Goal: Information Seeking & Learning: Learn about a topic

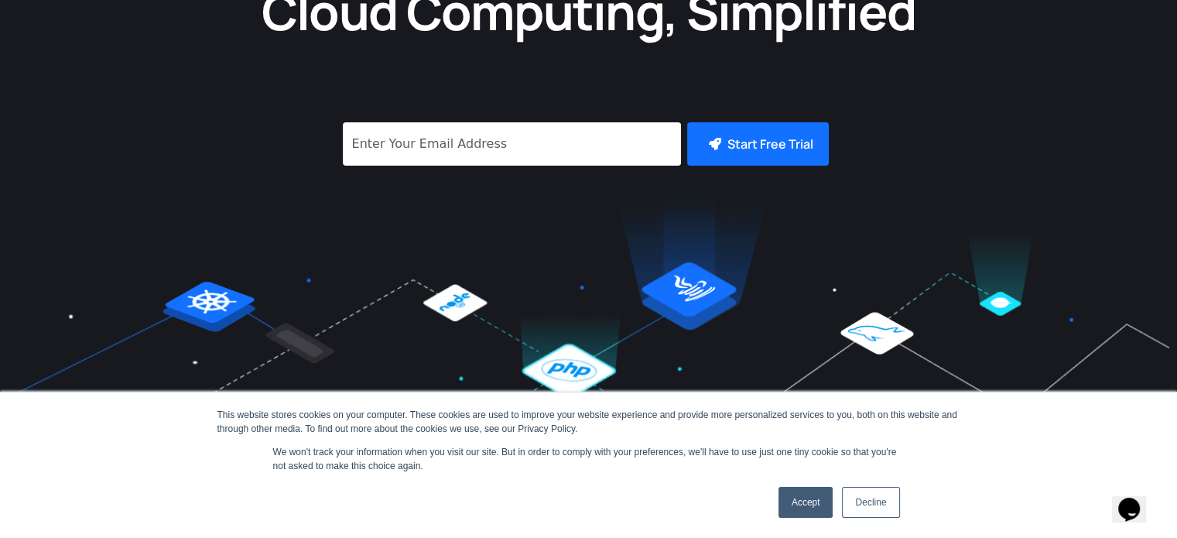
scroll to position [77, 0]
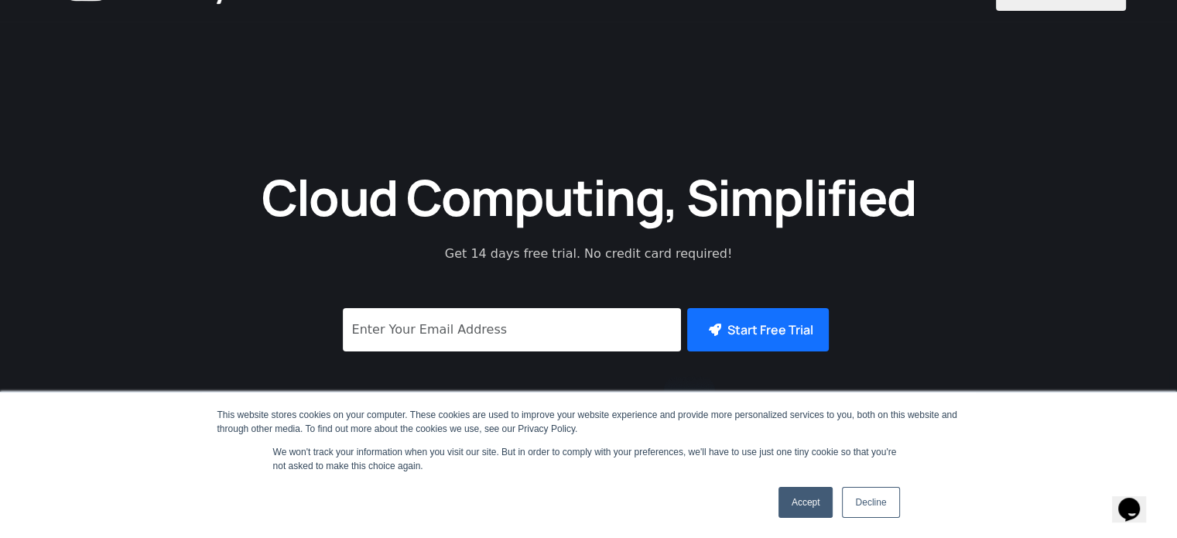
click at [809, 501] on link "Accept" at bounding box center [805, 502] width 55 height 31
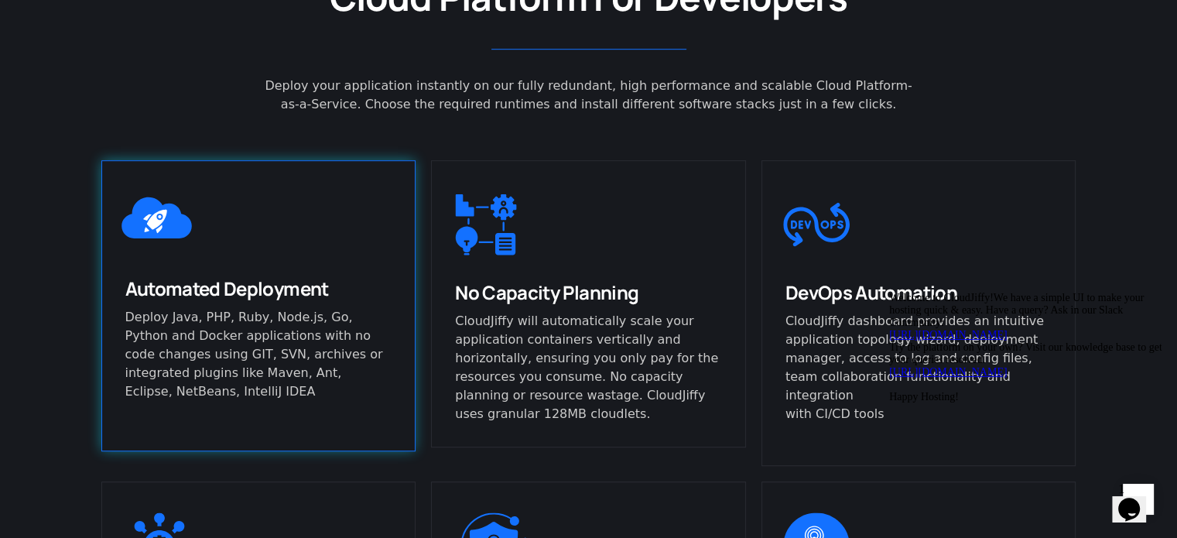
scroll to position [1006, 0]
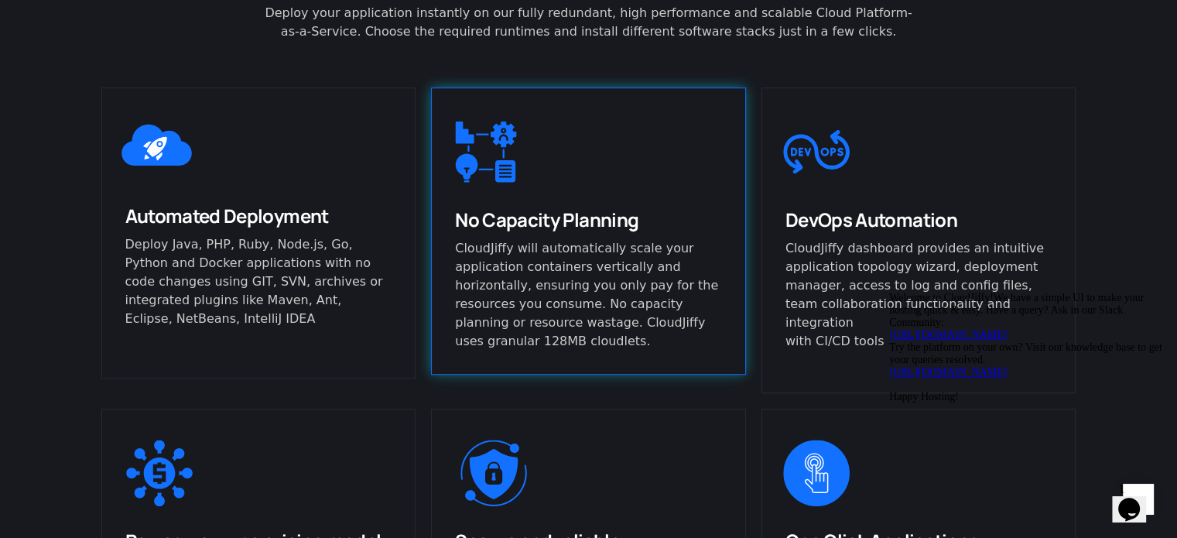
click at [460, 262] on p "CloudJiffy will automatically scale your application containers vertically and …" at bounding box center [588, 294] width 267 height 111
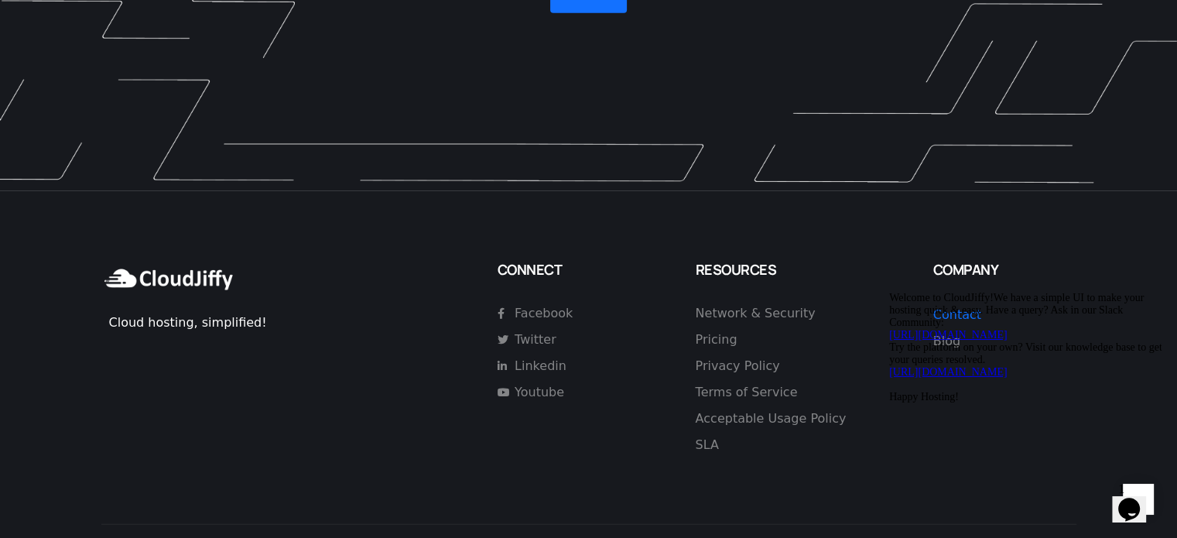
scroll to position [4556, 0]
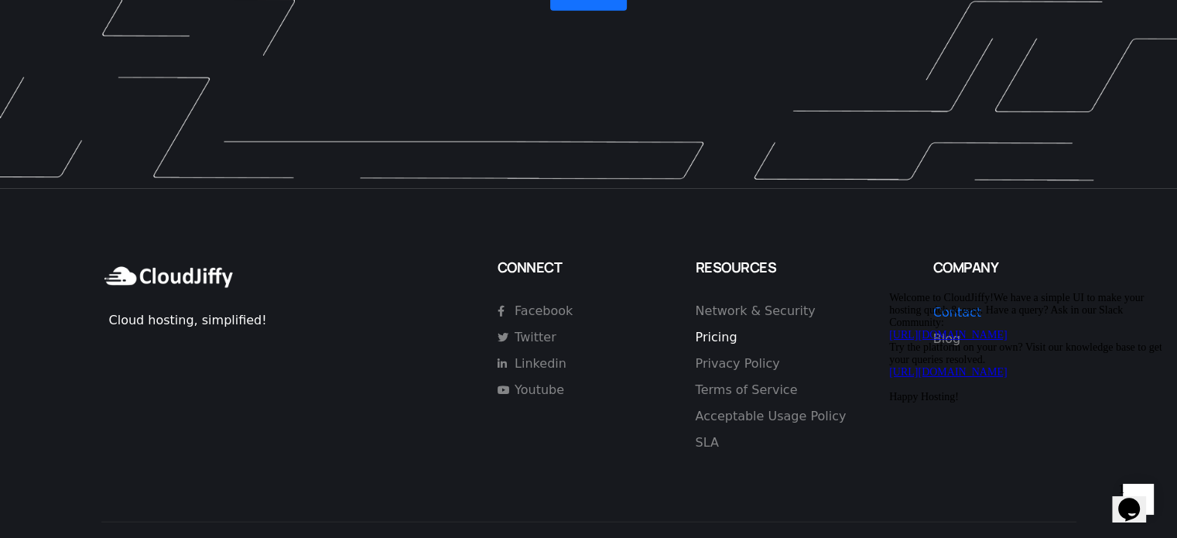
click at [724, 328] on span "Pricing" at bounding box center [717, 337] width 42 height 19
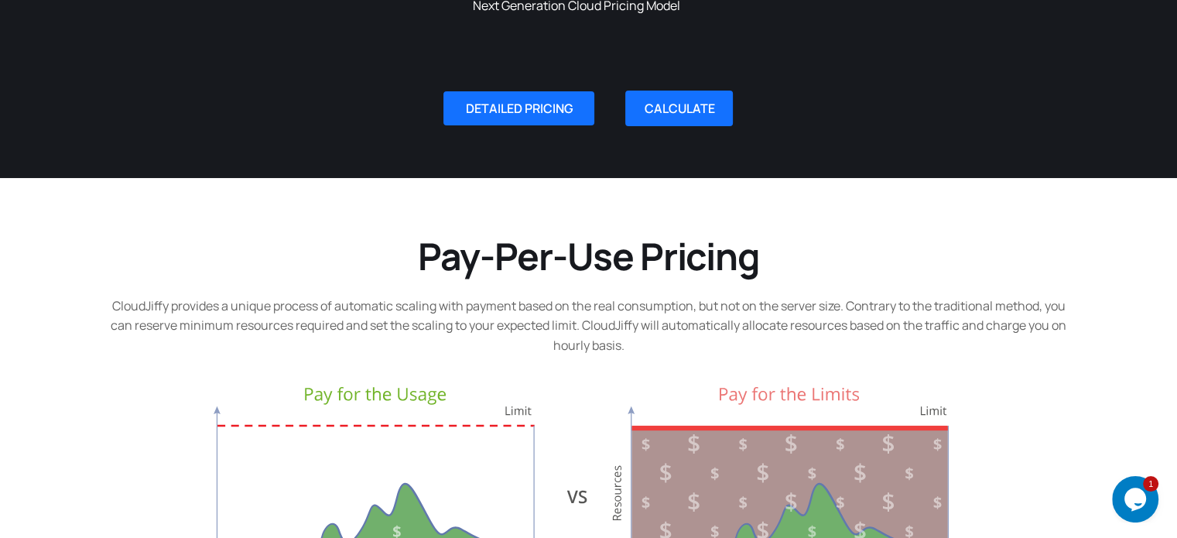
scroll to position [542, 0]
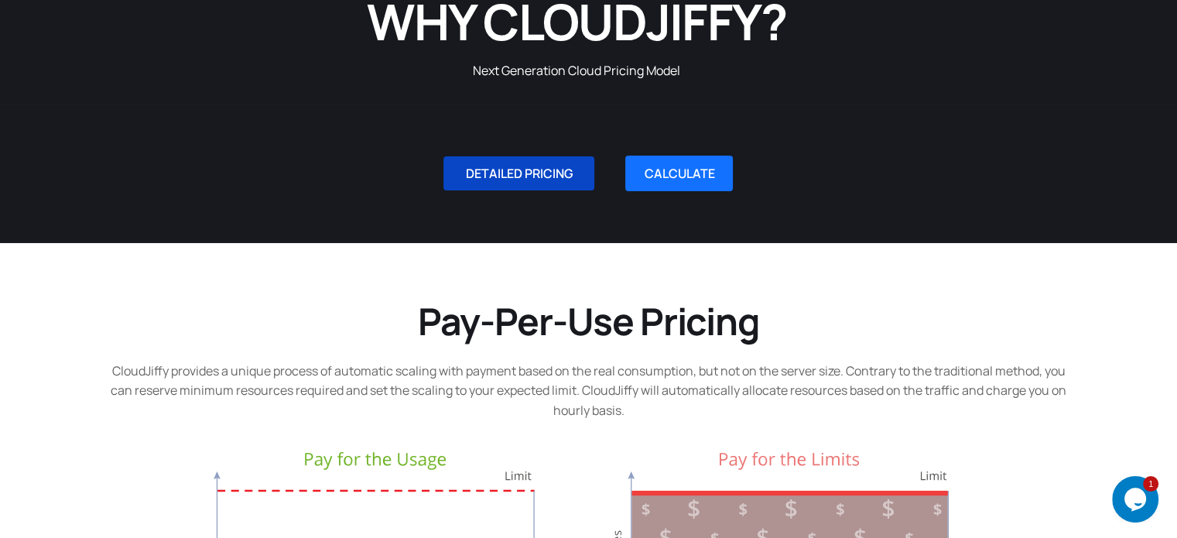
click at [533, 176] on span "DETAILED PRICING" at bounding box center [519, 173] width 108 height 12
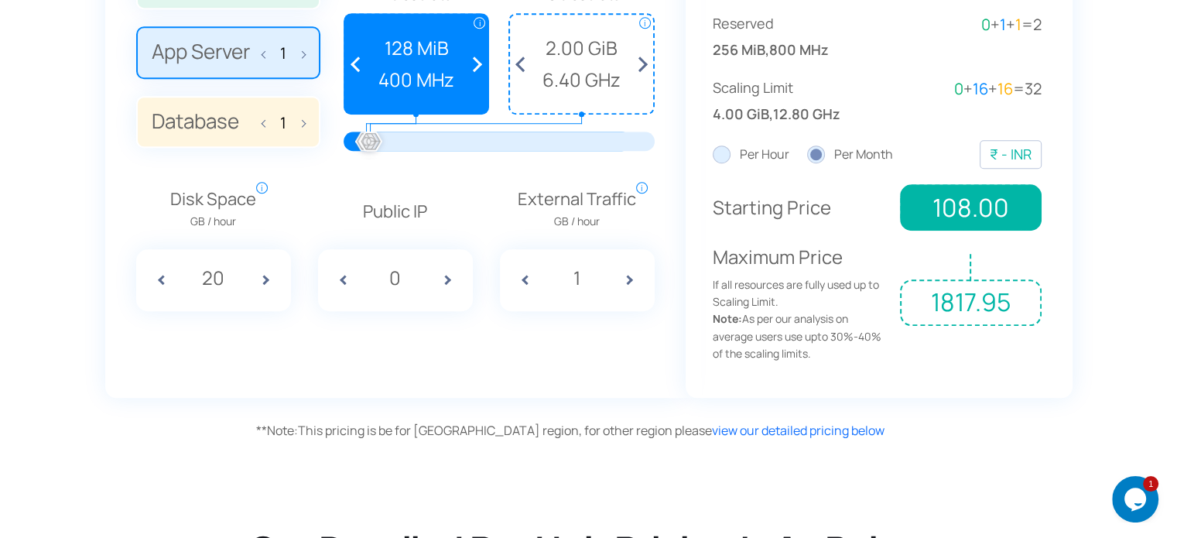
scroll to position [1127, 0]
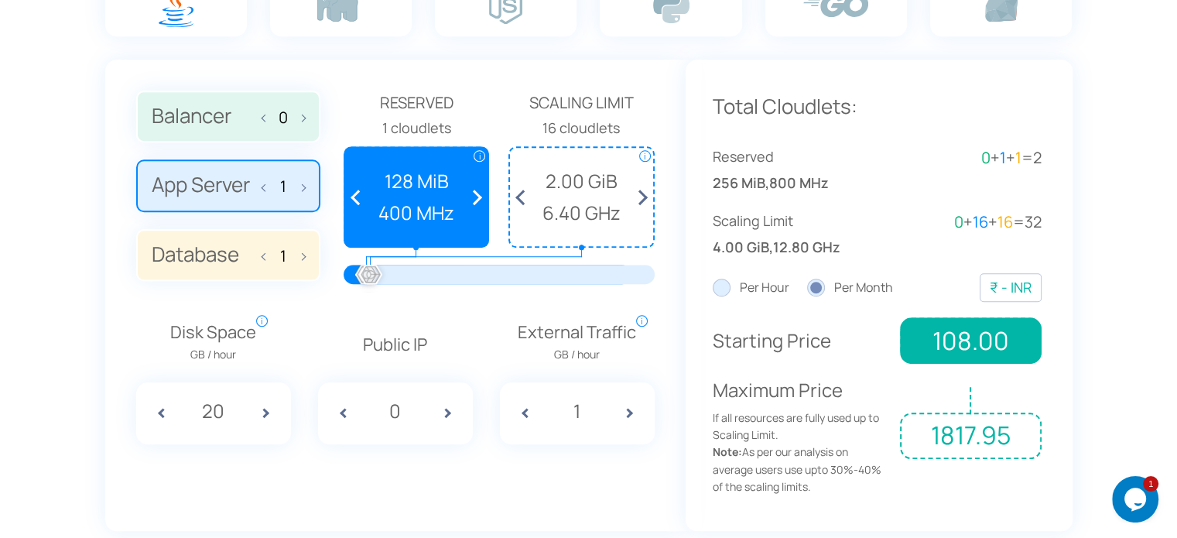
click at [409, 175] on span "128 MiB" at bounding box center [417, 180] width 128 height 29
click at [303, 121] on span at bounding box center [299, 116] width 11 height 33
type input "1"
click at [260, 115] on label "Balancer 1" at bounding box center [228, 117] width 184 height 53
click at [0, 0] on input "Balancer 1" at bounding box center [0, 0] width 0 height 0
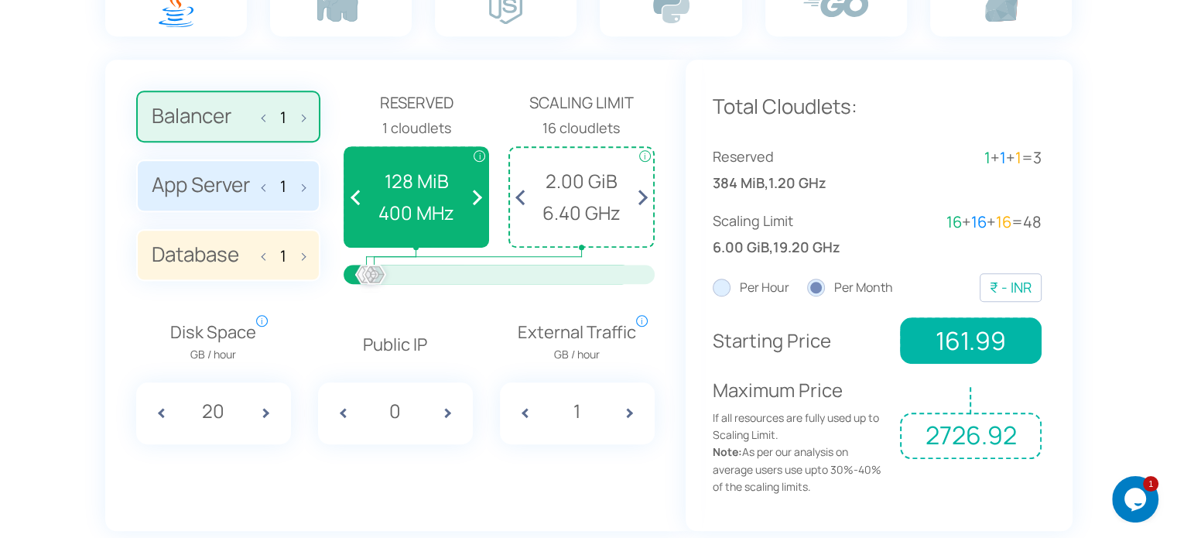
click at [450, 412] on span at bounding box center [453, 413] width 39 height 62
type input "1"
click at [725, 294] on label "Per Hour" at bounding box center [751, 288] width 77 height 20
click at [0, 0] on input "Per Hour" at bounding box center [0, 0] width 0 height 0
click at [810, 292] on label "Per Month" at bounding box center [850, 288] width 86 height 20
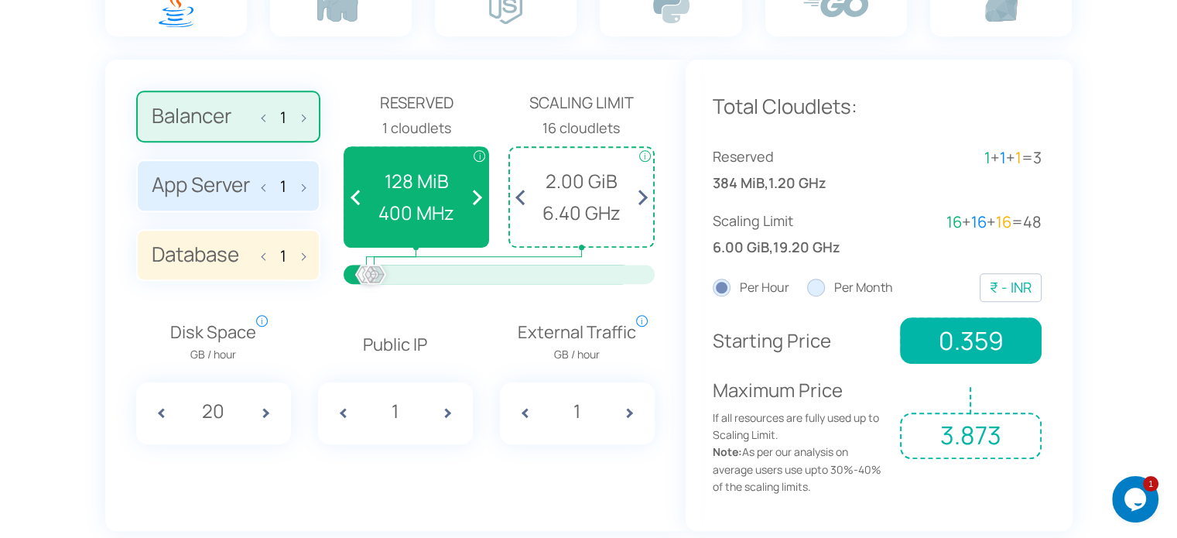
click at [0, 0] on input "Per Month" at bounding box center [0, 0] width 0 height 0
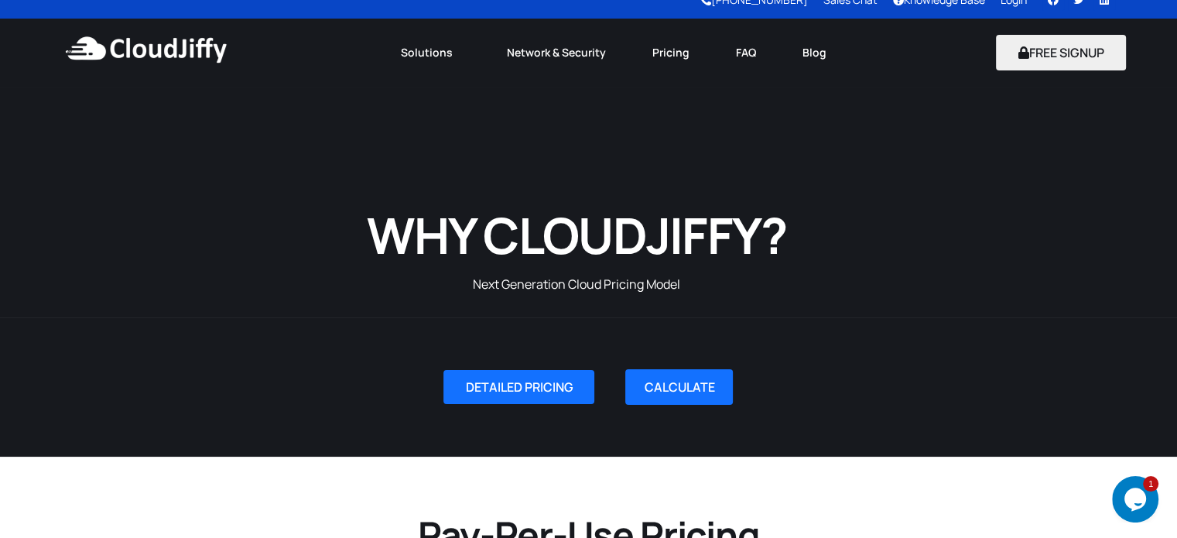
scroll to position [0, 0]
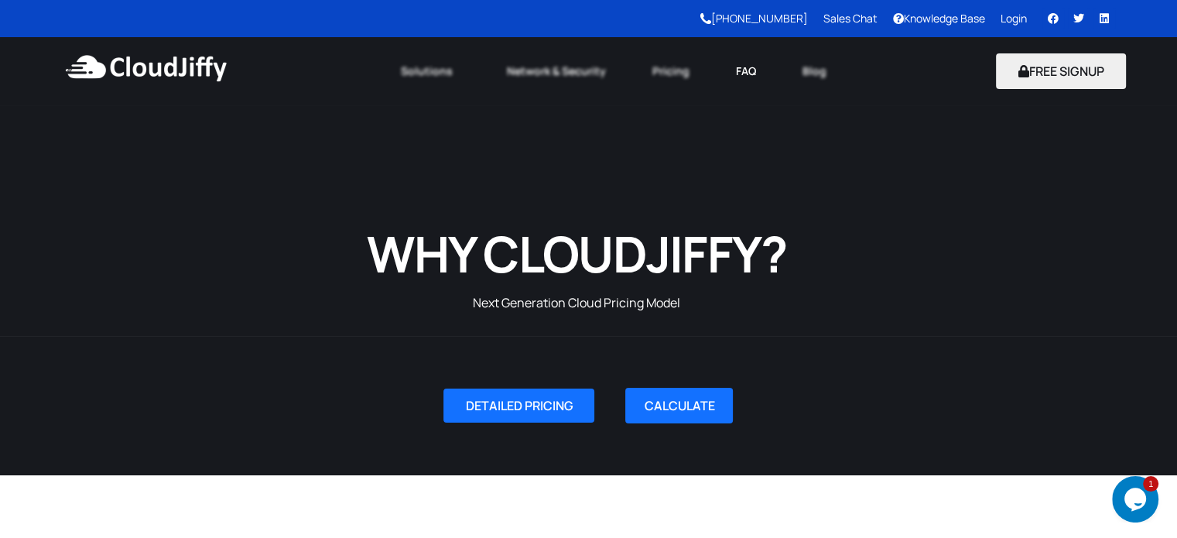
click at [746, 65] on link "FAQ" at bounding box center [746, 71] width 67 height 34
